Goal: Task Accomplishment & Management: Manage account settings

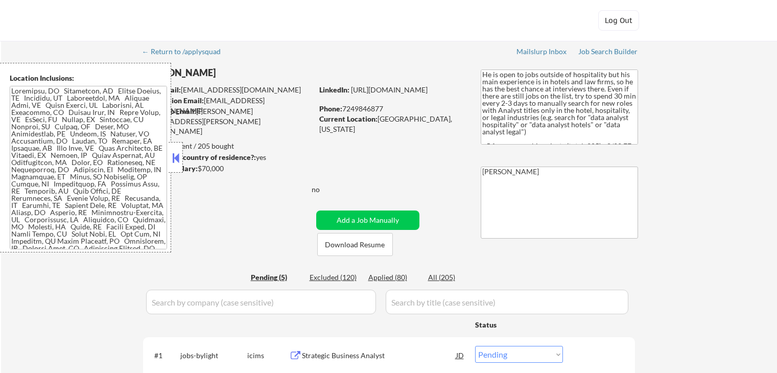
select select ""pending""
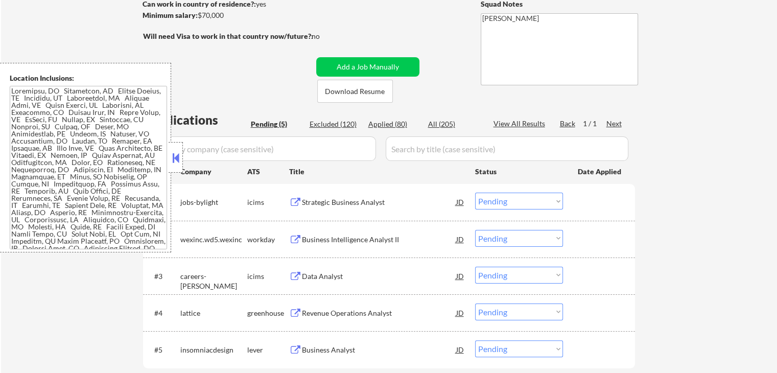
scroll to position [255, 0]
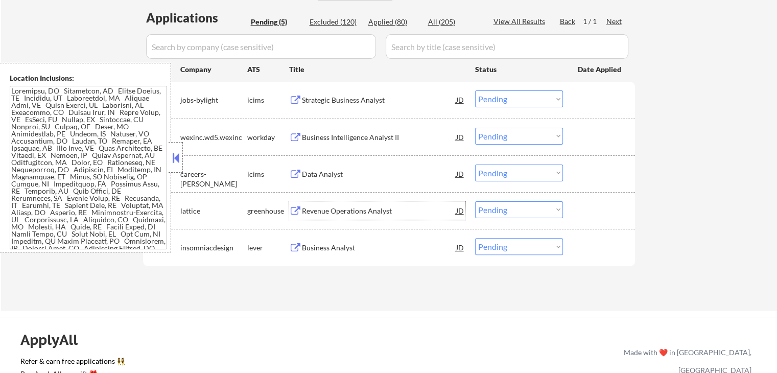
click at [311, 213] on div "Revenue Operations Analyst" at bounding box center [379, 211] width 154 height 10
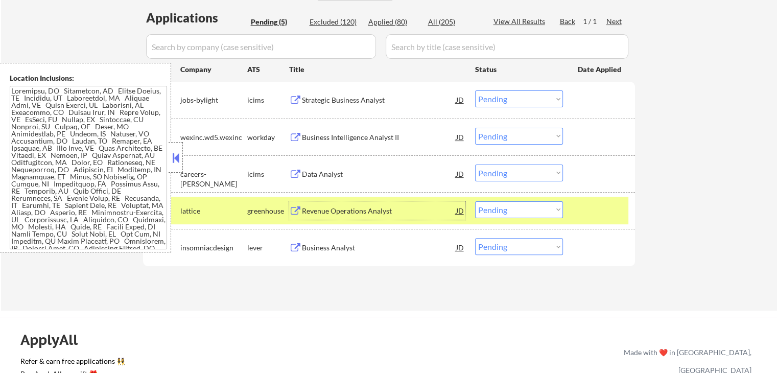
click at [513, 215] on select "Choose an option... Pending Applied Excluded (Questions) Excluded (Expired) Exc…" at bounding box center [519, 209] width 88 height 17
click at [475, 201] on select "Choose an option... Pending Applied Excluded (Questions) Excluded (Expired) Exc…" at bounding box center [519, 209] width 88 height 17
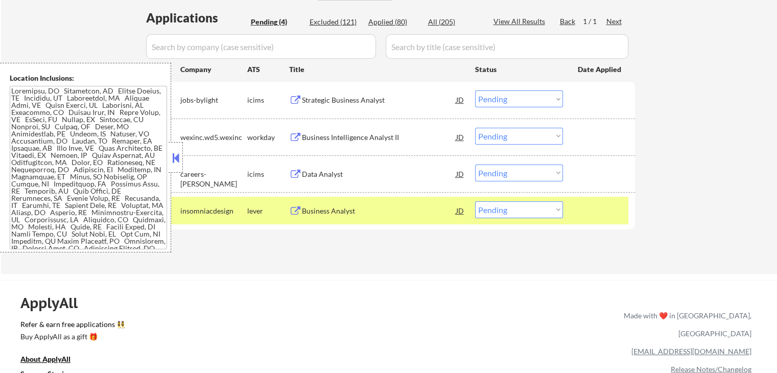
click at [307, 134] on div "Business Intelligence Analyst II" at bounding box center [379, 137] width 154 height 10
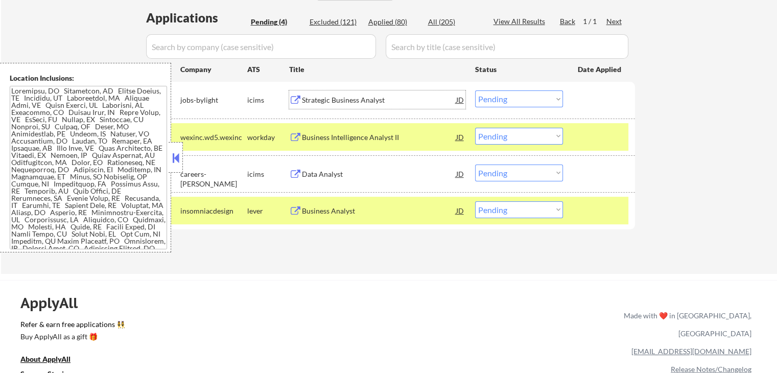
click at [303, 101] on div "Strategic Business Analyst" at bounding box center [379, 100] width 154 height 10
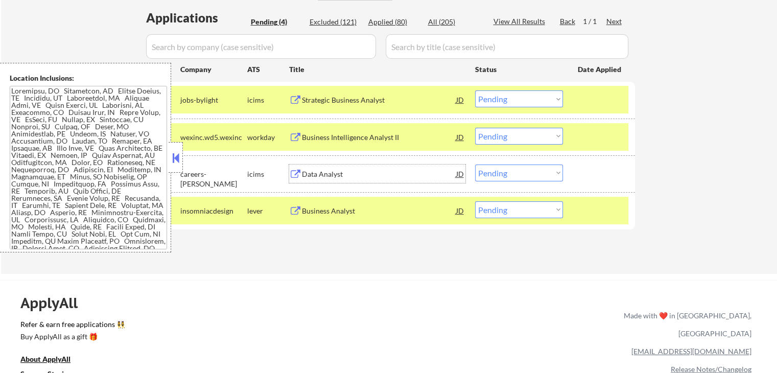
click at [310, 174] on div "Data Analyst" at bounding box center [379, 174] width 154 height 10
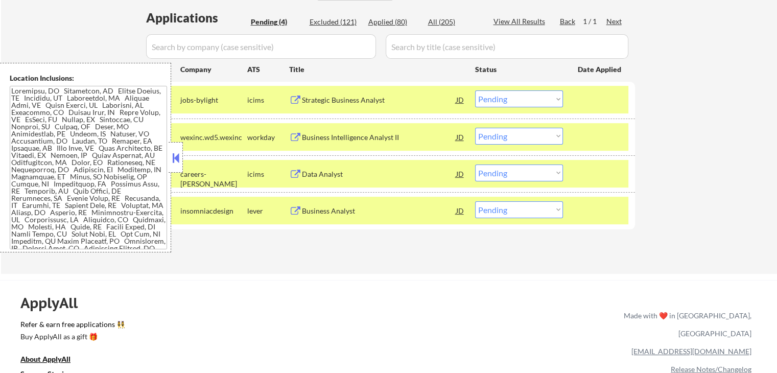
click at [309, 212] on div "Business Analyst" at bounding box center [379, 211] width 154 height 10
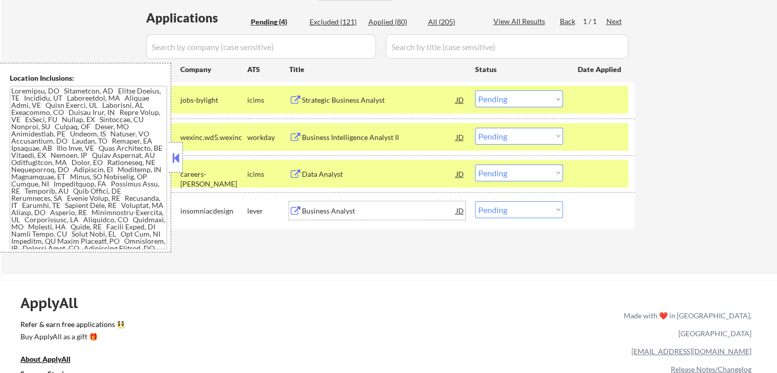
drag, startPoint x: 511, startPoint y: 207, endPoint x: 514, endPoint y: 215, distance: 8.5
click at [511, 207] on select "Choose an option... Pending Applied Excluded (Questions) Excluded (Expired) Exc…" at bounding box center [519, 209] width 88 height 17
select select ""applied""
click at [475, 201] on select "Choose an option... Pending Applied Excluded (Questions) Excluded (Expired) Exc…" at bounding box center [519, 209] width 88 height 17
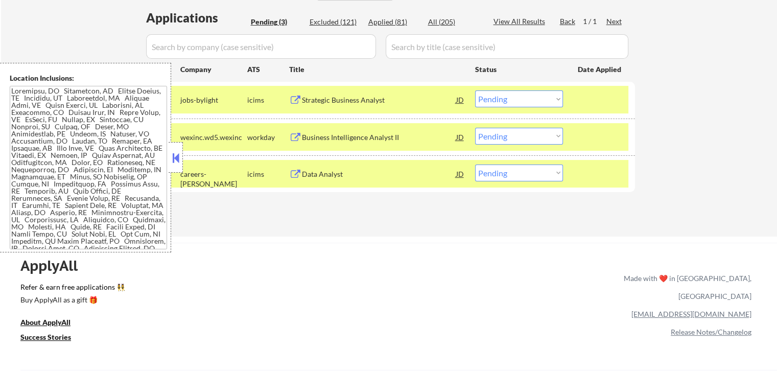
click at [527, 140] on select "Choose an option... Pending Applied Excluded (Questions) Excluded (Expired) Exc…" at bounding box center [519, 136] width 88 height 17
click at [475, 128] on select "Choose an option... Pending Applied Excluded (Questions) Excluded (Expired) Exc…" at bounding box center [519, 136] width 88 height 17
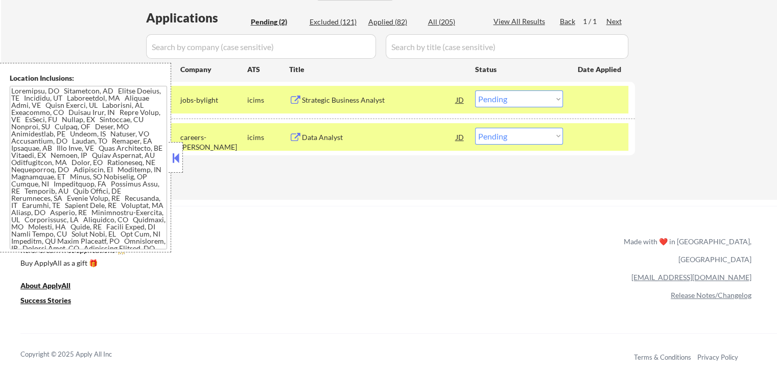
click at [513, 130] on select "Choose an option... Pending Applied Excluded (Questions) Excluded (Expired) Exc…" at bounding box center [519, 136] width 88 height 17
select select ""excluded""
click at [475, 128] on select "Choose an option... Pending Applied Excluded (Questions) Excluded (Expired) Exc…" at bounding box center [519, 136] width 88 height 17
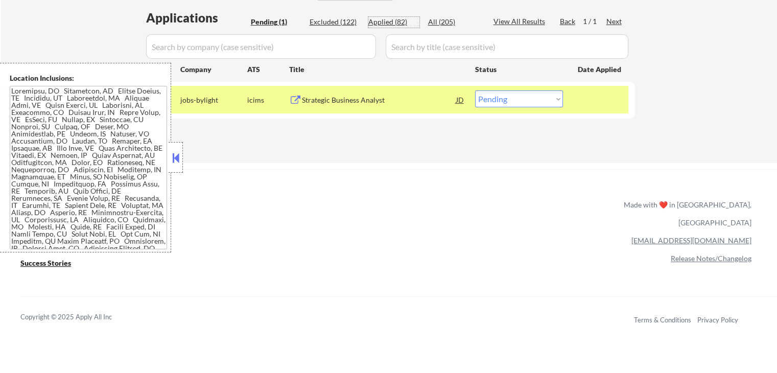
click at [389, 20] on div "Applied (82)" at bounding box center [393, 22] width 51 height 10
select select ""applied""
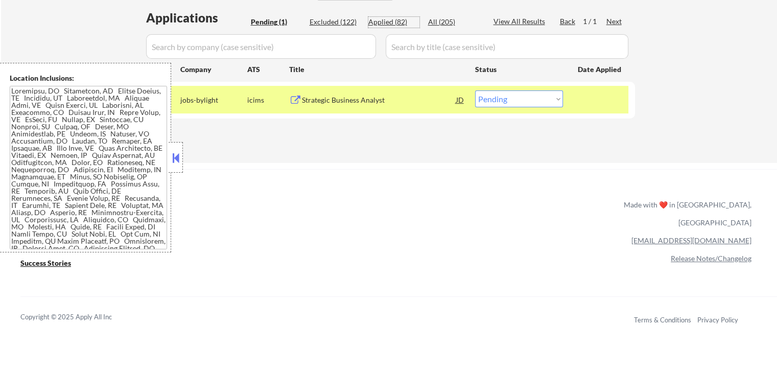
select select ""applied""
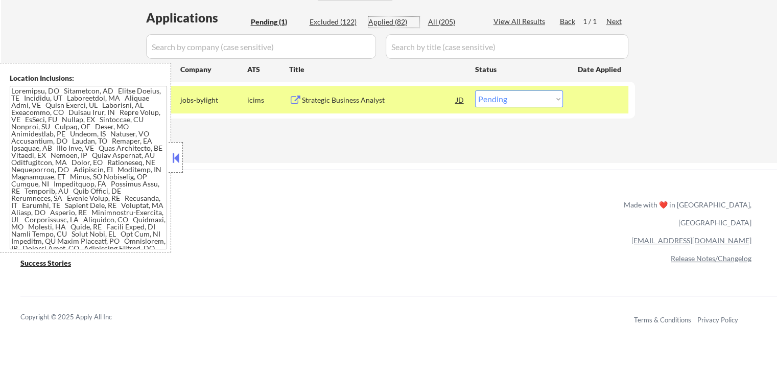
select select ""applied""
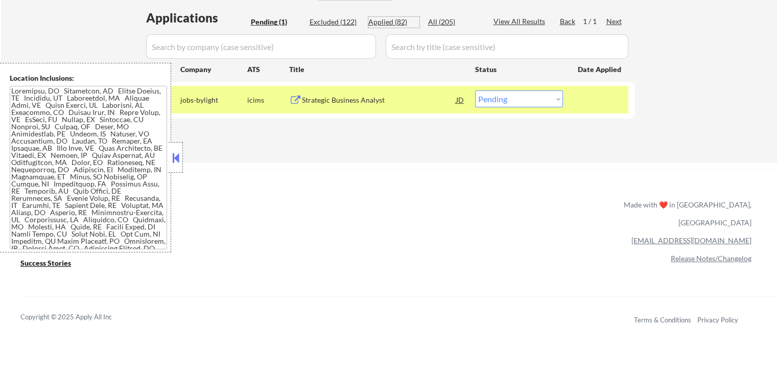
select select ""applied""
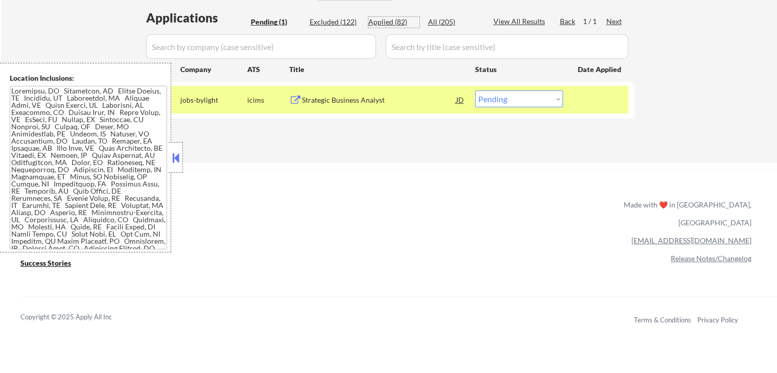
select select ""applied""
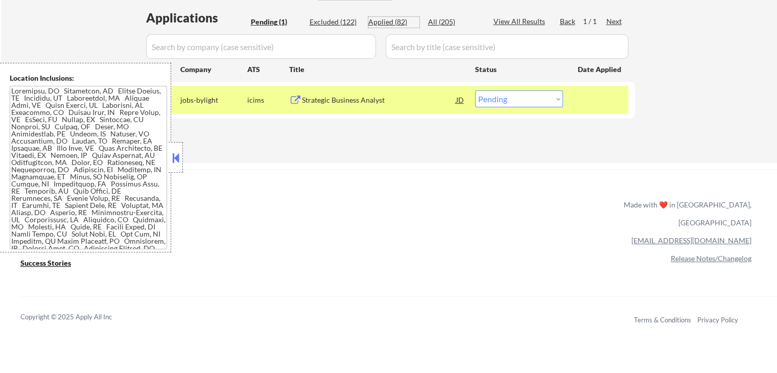
select select ""applied""
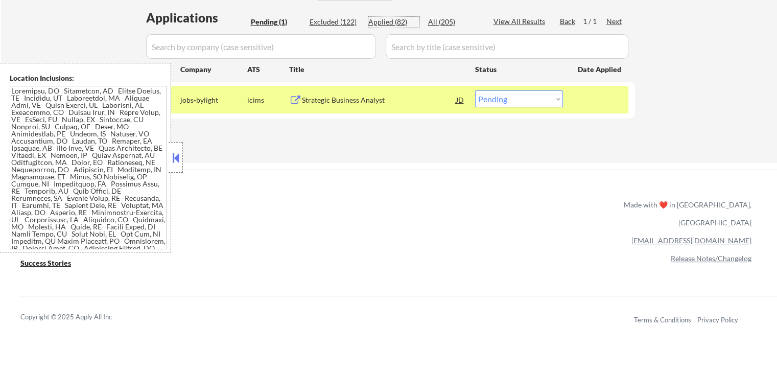
select select ""applied""
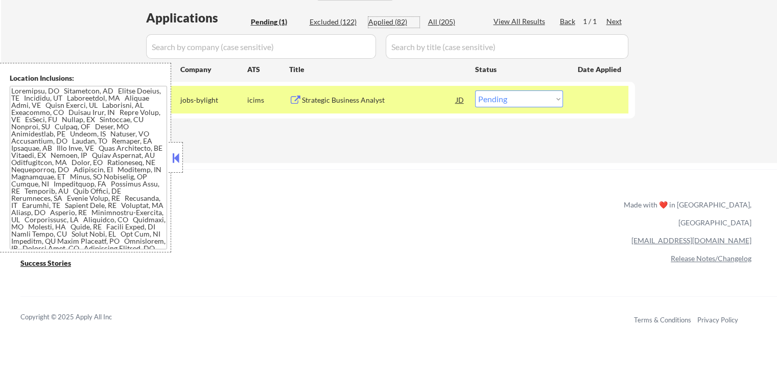
select select ""applied""
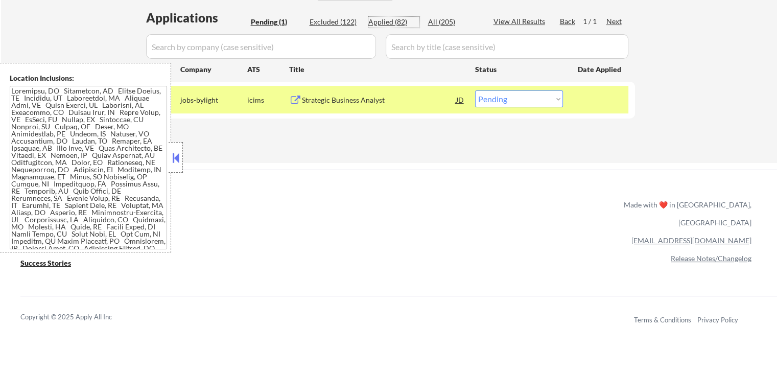
select select ""applied""
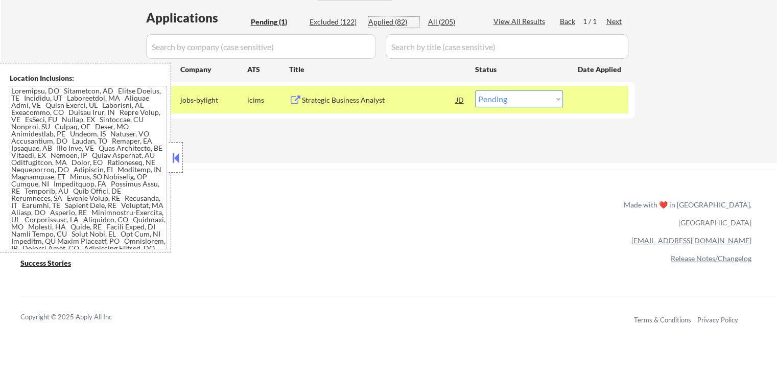
select select ""applied""
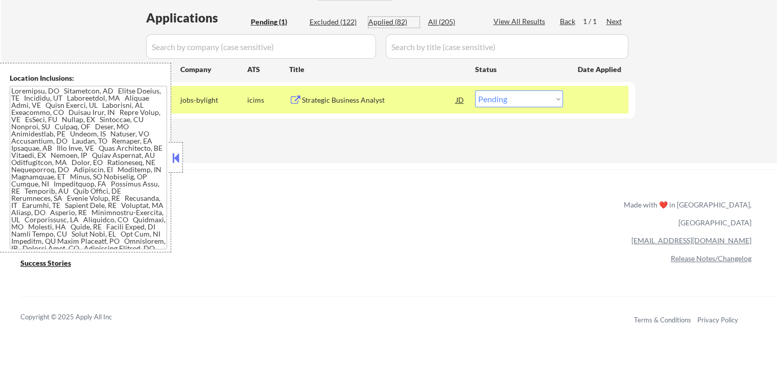
select select ""applied""
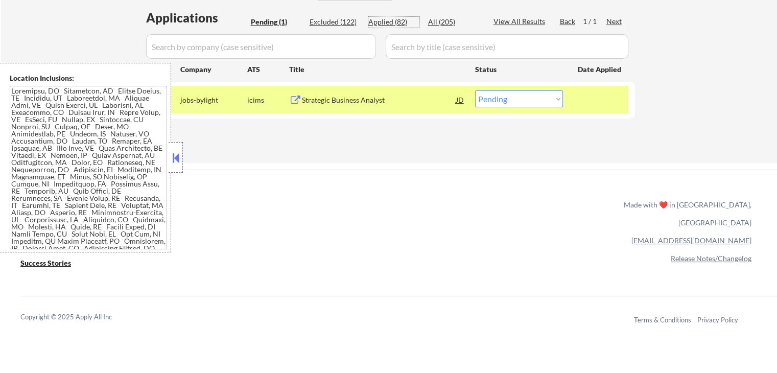
select select ""applied""
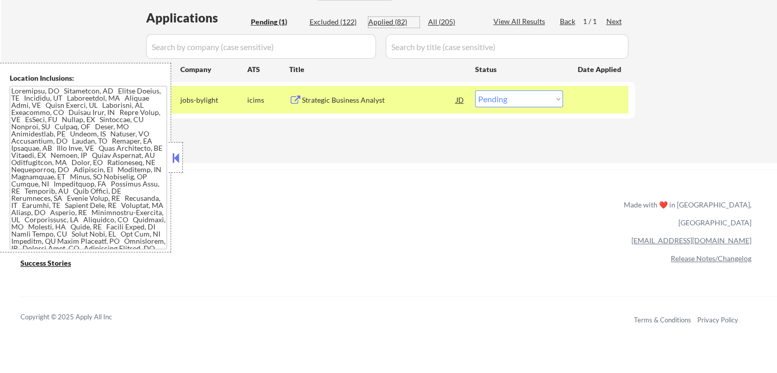
select select ""applied""
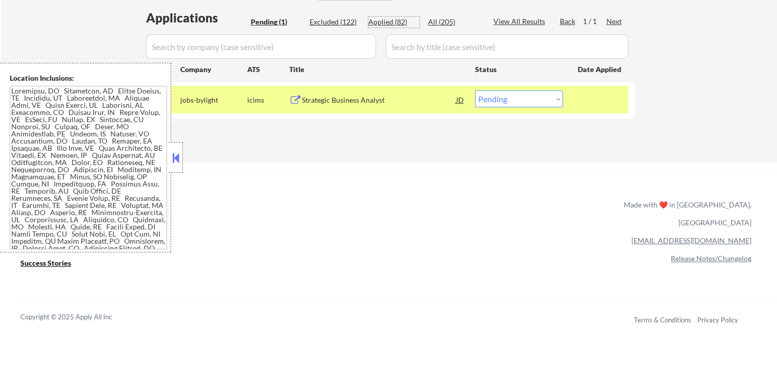
select select ""applied""
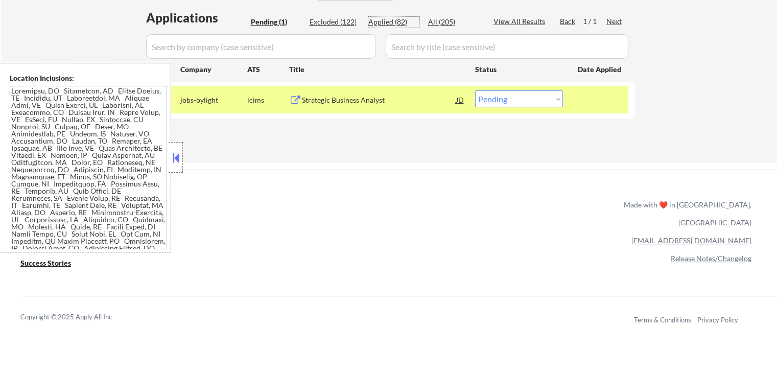
select select ""applied""
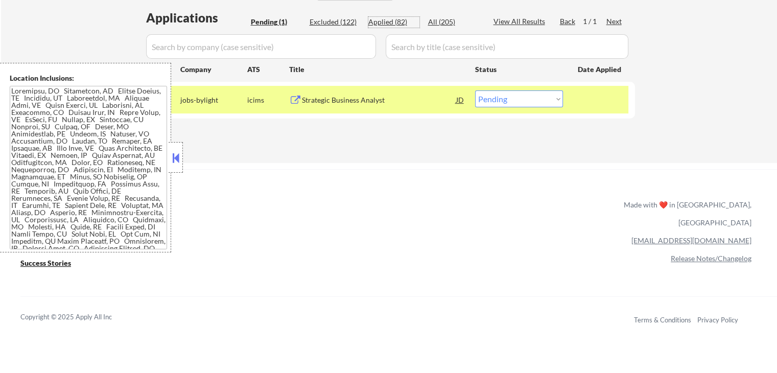
select select ""applied""
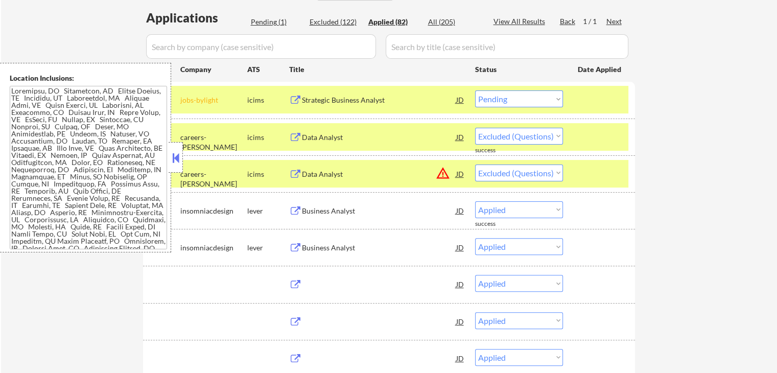
select select ""applied""
